Goal: Transaction & Acquisition: Purchase product/service

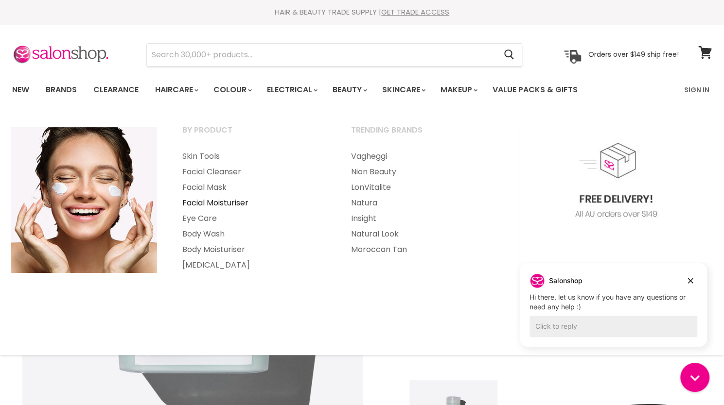
scroll to position [107, 0]
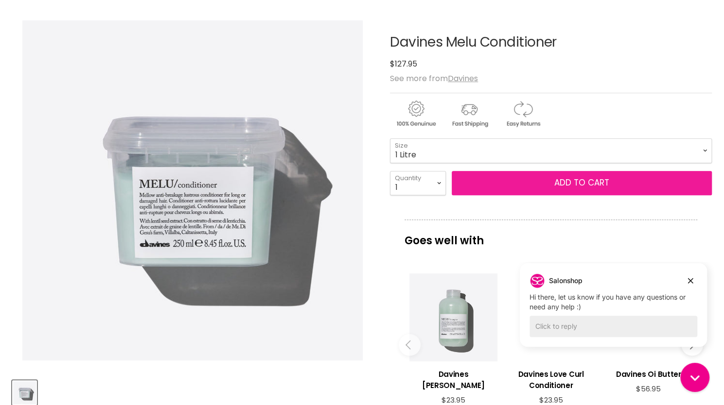
click at [503, 177] on button "Add to cart" at bounding box center [582, 183] width 260 height 24
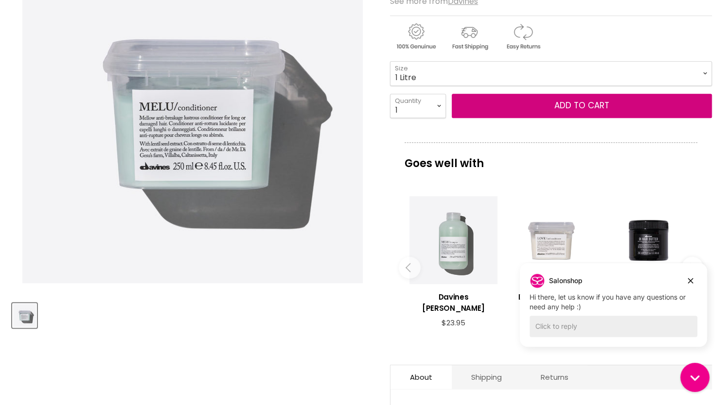
scroll to position [185, 0]
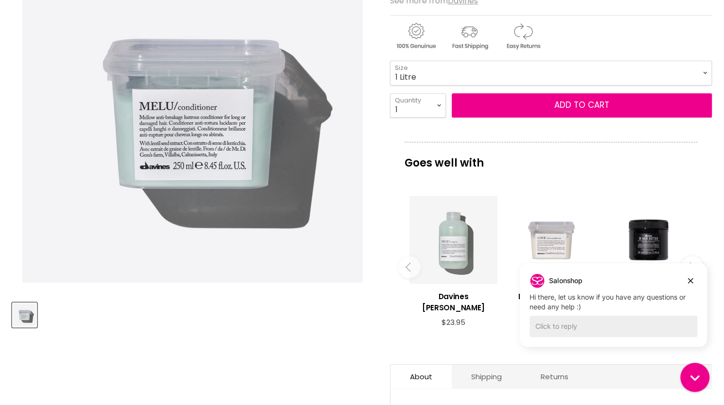
click at [441, 231] on div "Main content" at bounding box center [453, 240] width 88 height 88
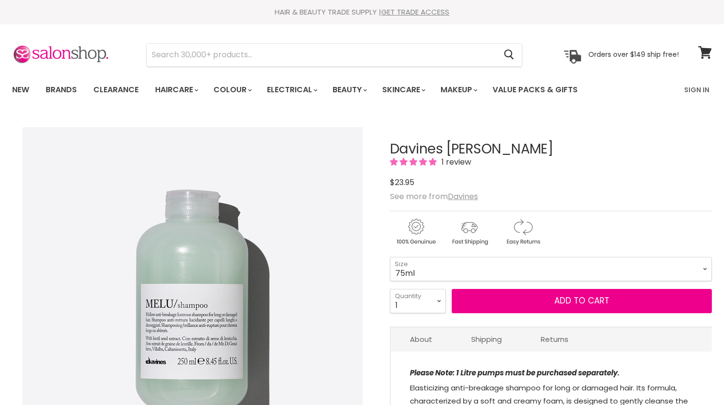
scroll to position [108, 0]
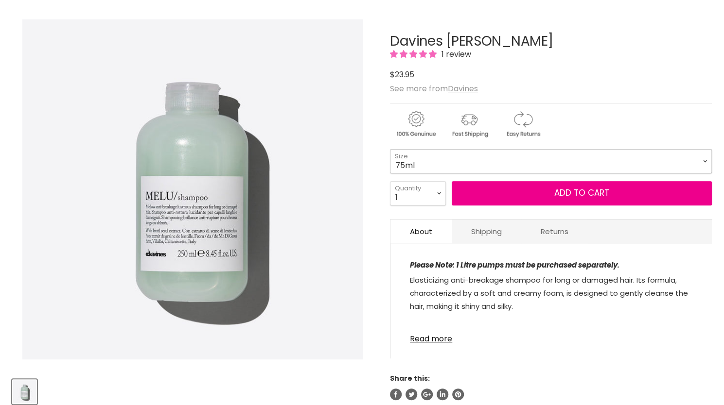
click at [430, 161] on select "75ml 250ml 1 Litre" at bounding box center [551, 161] width 322 height 24
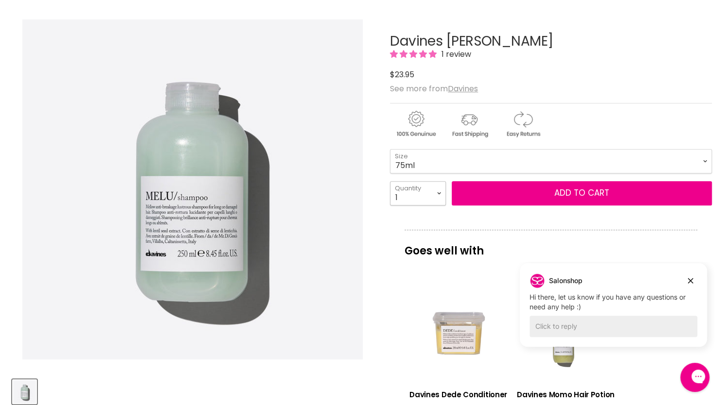
click at [421, 196] on select "1 2 3 4 5 6 7 8 9 10+" at bounding box center [418, 193] width 56 height 24
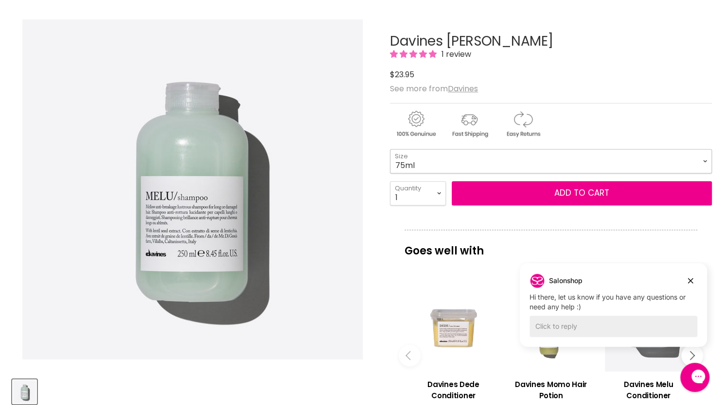
click at [421, 159] on select "75ml 250ml 1 Litre" at bounding box center [551, 161] width 322 height 24
click at [390, 149] on select "75ml 250ml 1 Litre" at bounding box center [551, 161] width 322 height 24
click at [421, 152] on select "75ml 250ml 1 Litre" at bounding box center [551, 161] width 322 height 24
click at [390, 149] on select "75ml 250ml 1 Litre" at bounding box center [551, 161] width 322 height 24
click at [442, 165] on select "75ml 250ml 1 Litre" at bounding box center [551, 161] width 322 height 24
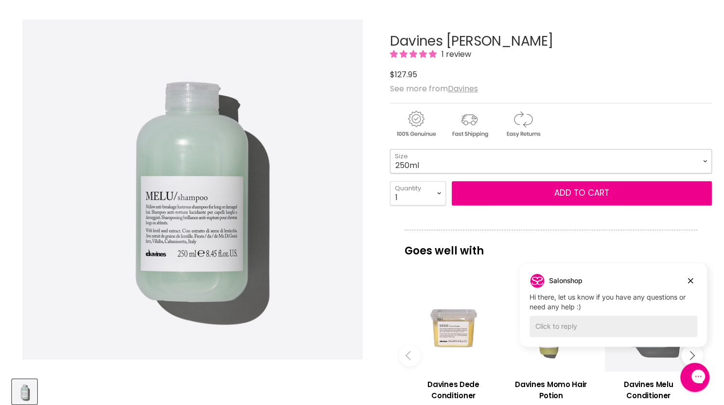
click at [390, 149] on select "75ml 250ml 1 Litre" at bounding box center [551, 161] width 322 height 24
click at [452, 158] on select "75ml 250ml 1 Litre" at bounding box center [551, 161] width 322 height 24
click at [390, 149] on select "75ml 250ml 1 Litre" at bounding box center [551, 161] width 322 height 24
select select "1 Litre"
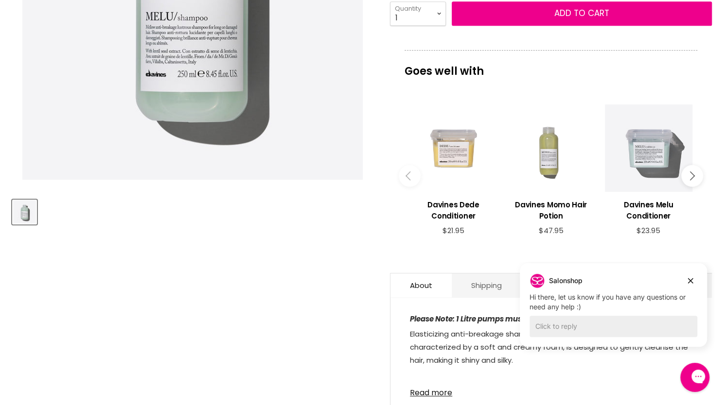
scroll to position [166, 0]
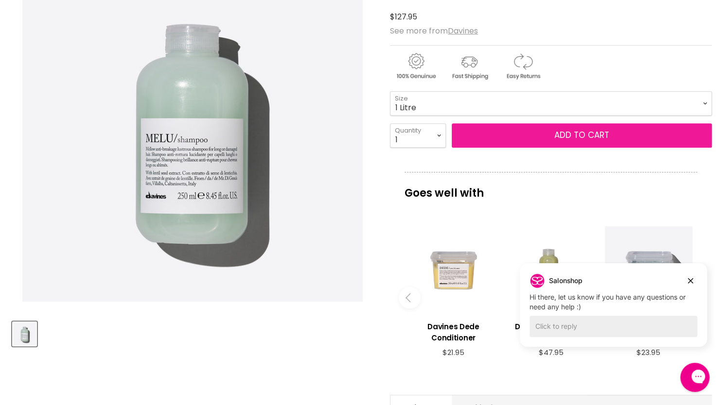
click at [517, 140] on button "Add to cart" at bounding box center [582, 135] width 260 height 24
click at [513, 135] on button "Add to cart" at bounding box center [582, 135] width 260 height 24
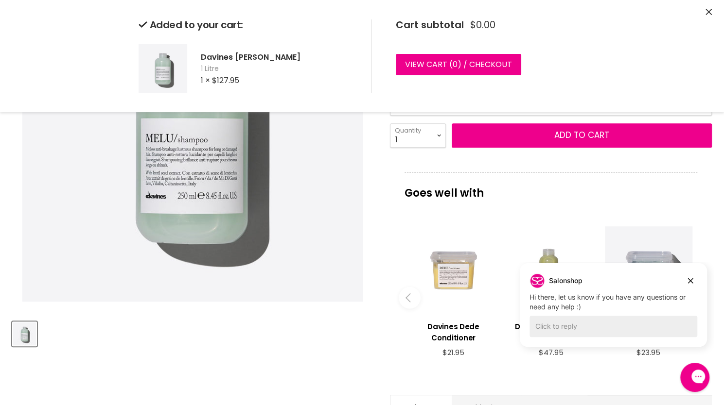
scroll to position [0, 0]
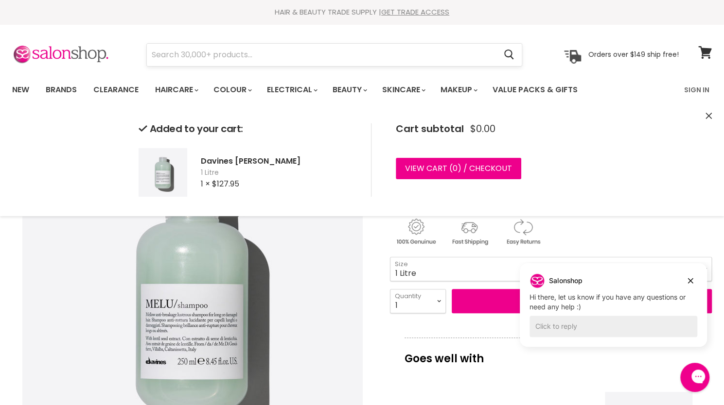
click at [259, 55] on input "Search" at bounding box center [321, 55] width 349 height 22
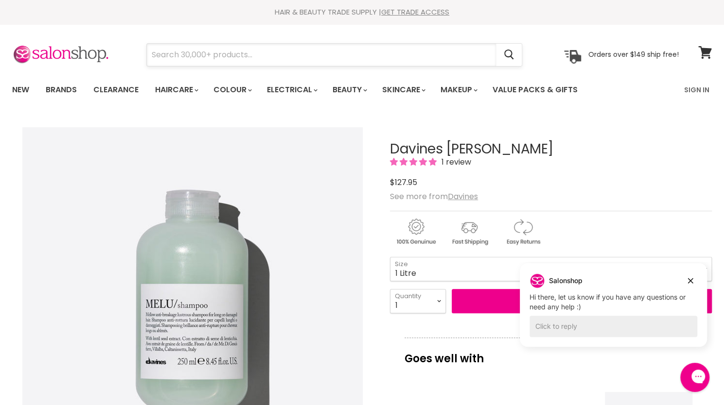
click at [248, 54] on input "Search" at bounding box center [321, 55] width 349 height 22
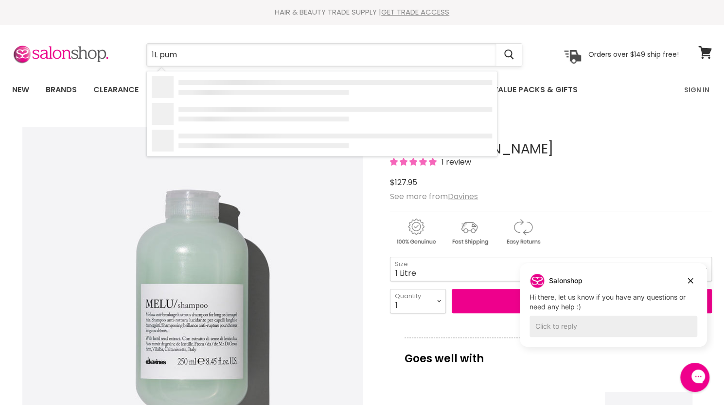
type input "1L pump"
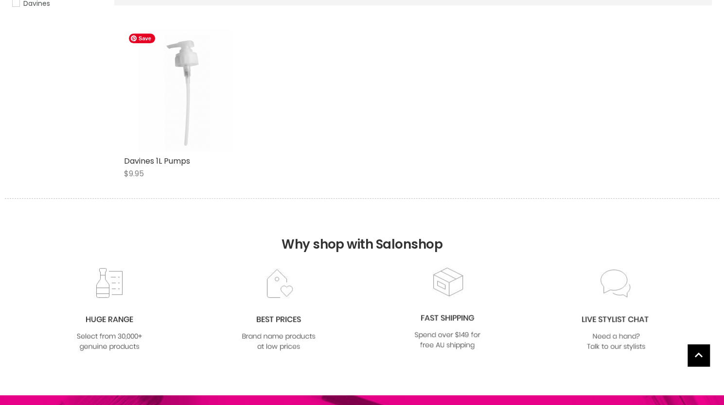
click at [187, 119] on div "Main content" at bounding box center [185, 90] width 123 height 123
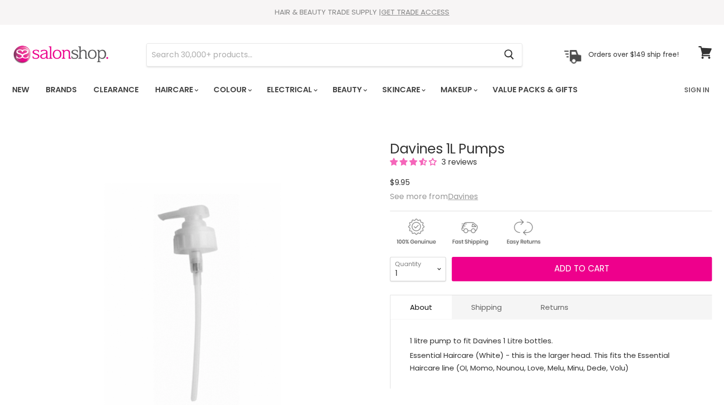
click at [455, 161] on span "3 reviews" at bounding box center [458, 162] width 38 height 11
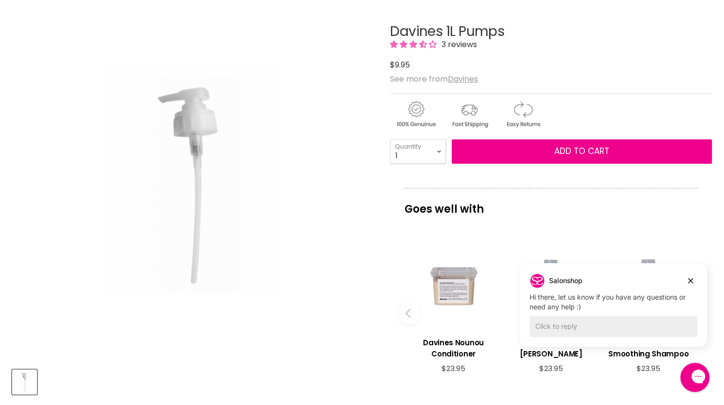
scroll to position [102, 0]
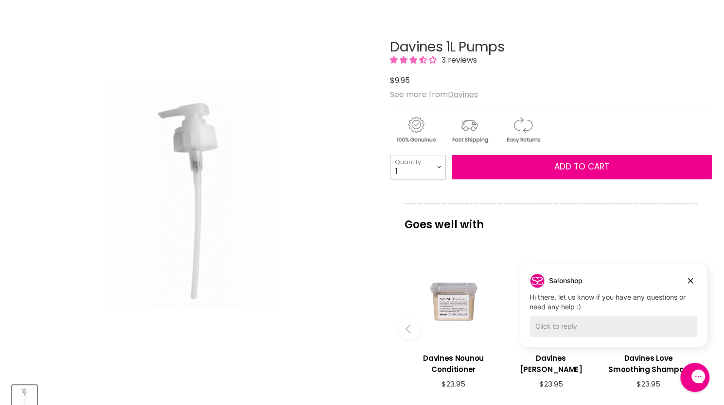
click at [439, 167] on select "1 2 3 4 5 6 7 8 9 10+" at bounding box center [418, 167] width 56 height 24
select select "2"
click at [390, 155] on select "1 2 3 4 5 6 7 8 9 10+" at bounding box center [418, 167] width 56 height 24
type input "2"
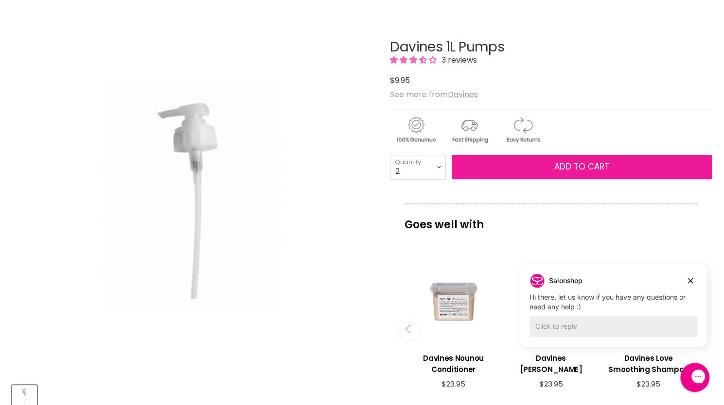
click at [519, 163] on button "Add to cart" at bounding box center [582, 167] width 260 height 24
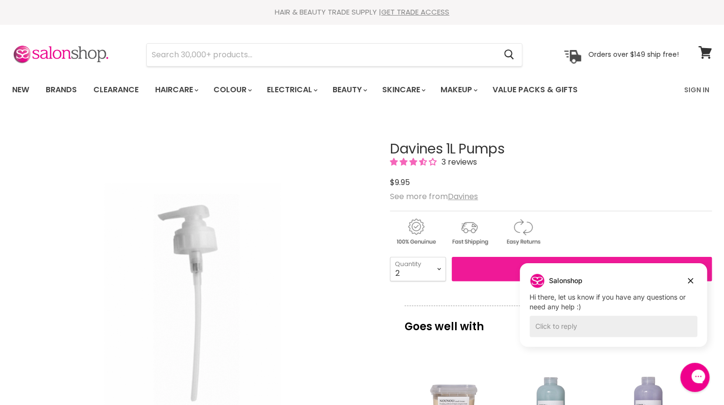
scroll to position [0, 0]
click at [509, 270] on button "Add to cart" at bounding box center [582, 269] width 260 height 24
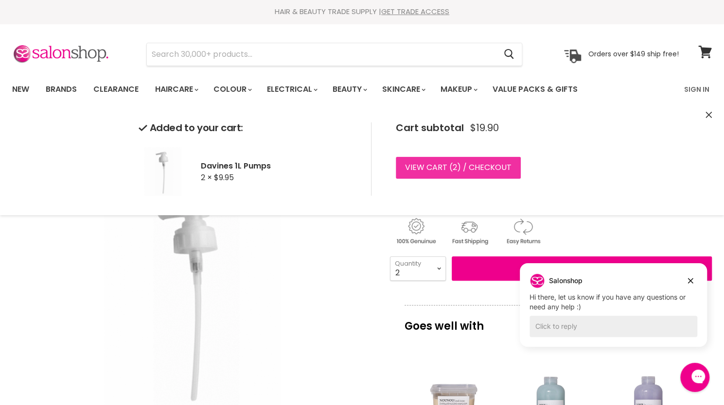
click at [490, 165] on link "View cart ( 2 ) / Checkout" at bounding box center [458, 167] width 125 height 21
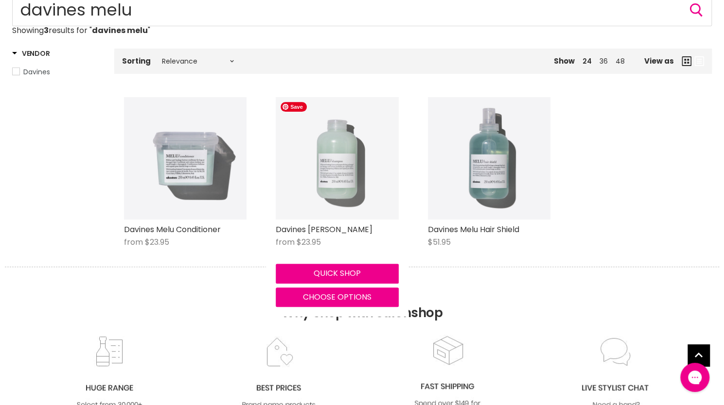
click at [354, 189] on img "Main content" at bounding box center [337, 158] width 123 height 123
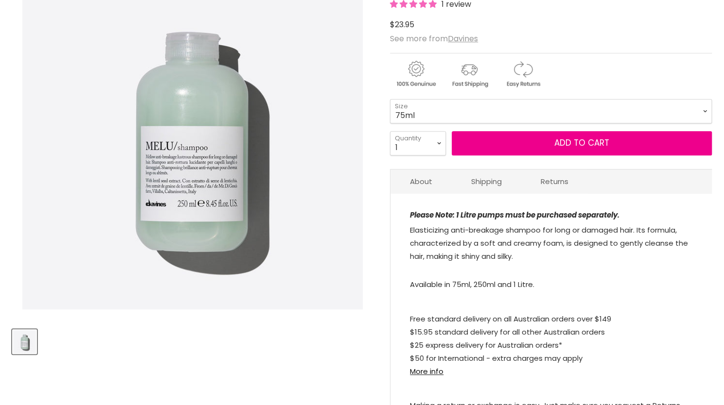
scroll to position [158, 0]
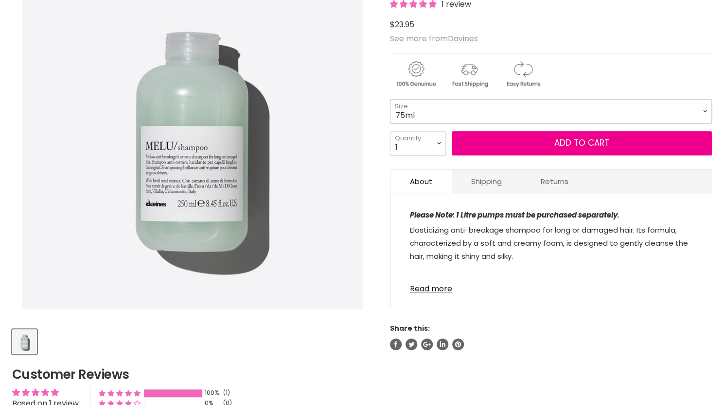
click at [438, 113] on select "75ml 250ml 1 Litre" at bounding box center [551, 111] width 322 height 24
click at [390, 99] on select "75ml 250ml 1 Litre" at bounding box center [551, 111] width 322 height 24
select select "1 Litre"
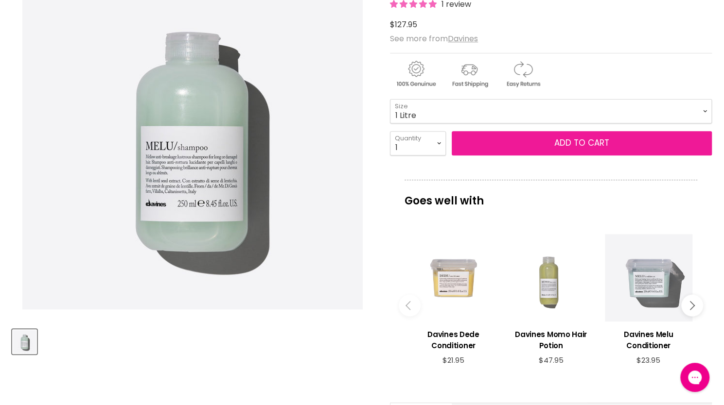
click at [503, 147] on button "Add to cart" at bounding box center [582, 143] width 260 height 24
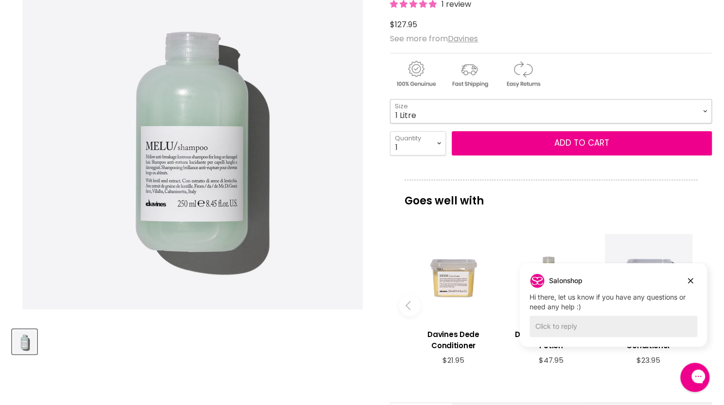
click at [447, 109] on select "75ml 250ml 1 Litre" at bounding box center [551, 111] width 322 height 24
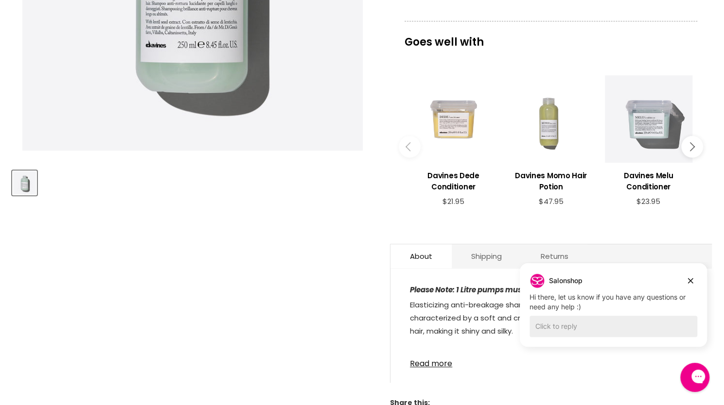
scroll to position [387, 0]
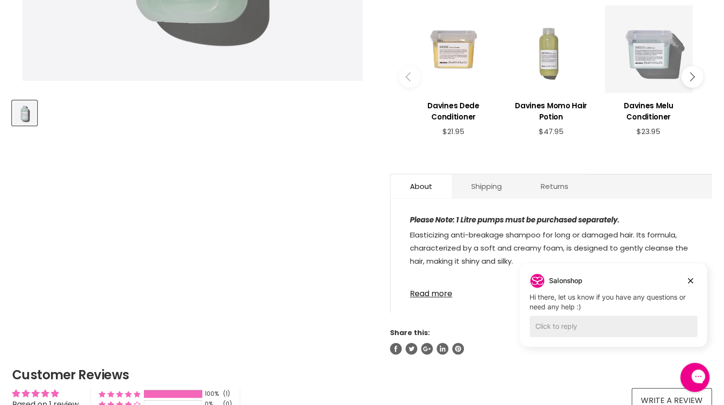
click at [650, 64] on div "Main content" at bounding box center [648, 49] width 88 height 88
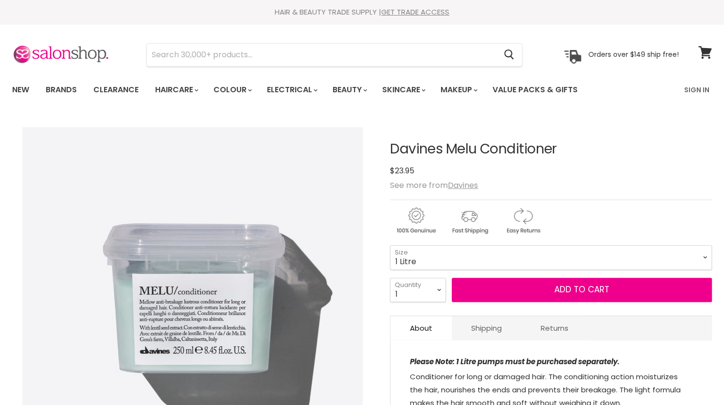
click at [390, 246] on select "75ml 250ml 1 Litre" at bounding box center [551, 258] width 322 height 24
select select "1 Litre"
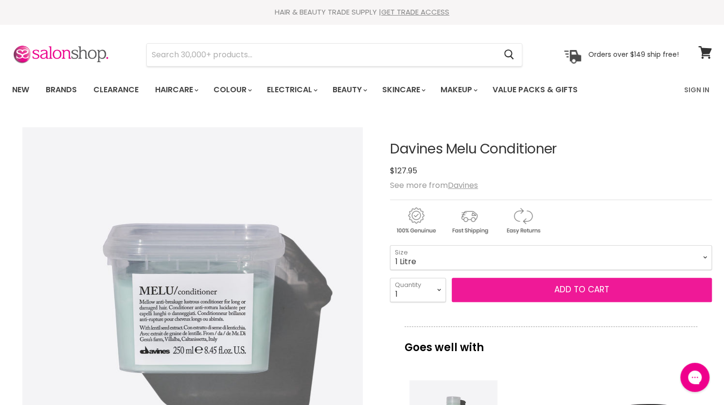
click at [502, 286] on button "Add to cart" at bounding box center [582, 290] width 260 height 24
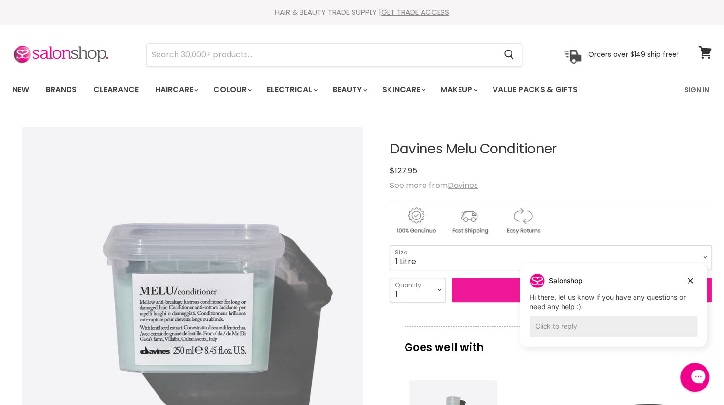
click at [496, 288] on button "Add to cart" at bounding box center [582, 290] width 260 height 24
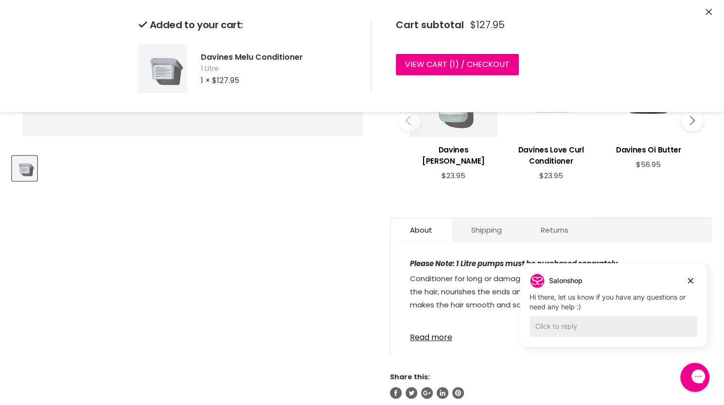
scroll to position [331, 0]
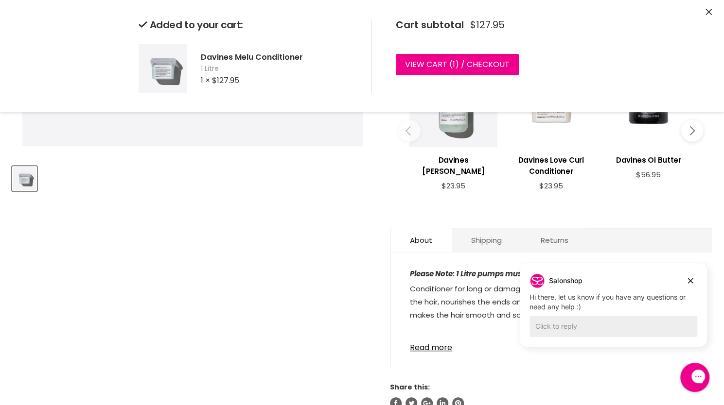
click at [347, 249] on article "Click or scroll to zoom Tap or pinch to zoom Davines Melu Conditioner No reviews" at bounding box center [362, 102] width 700 height 613
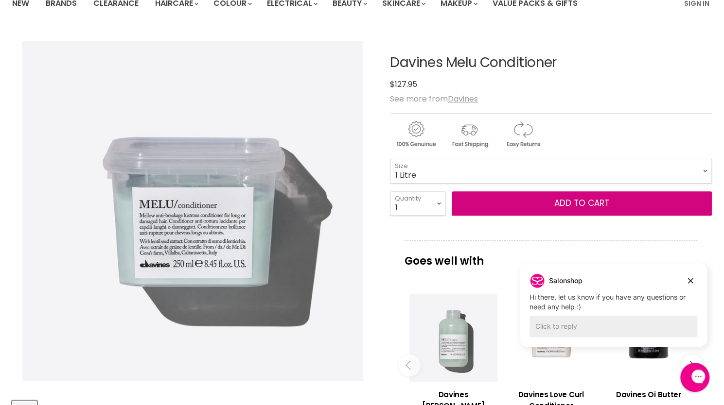
scroll to position [0, 0]
